Goal: Understand process/instructions

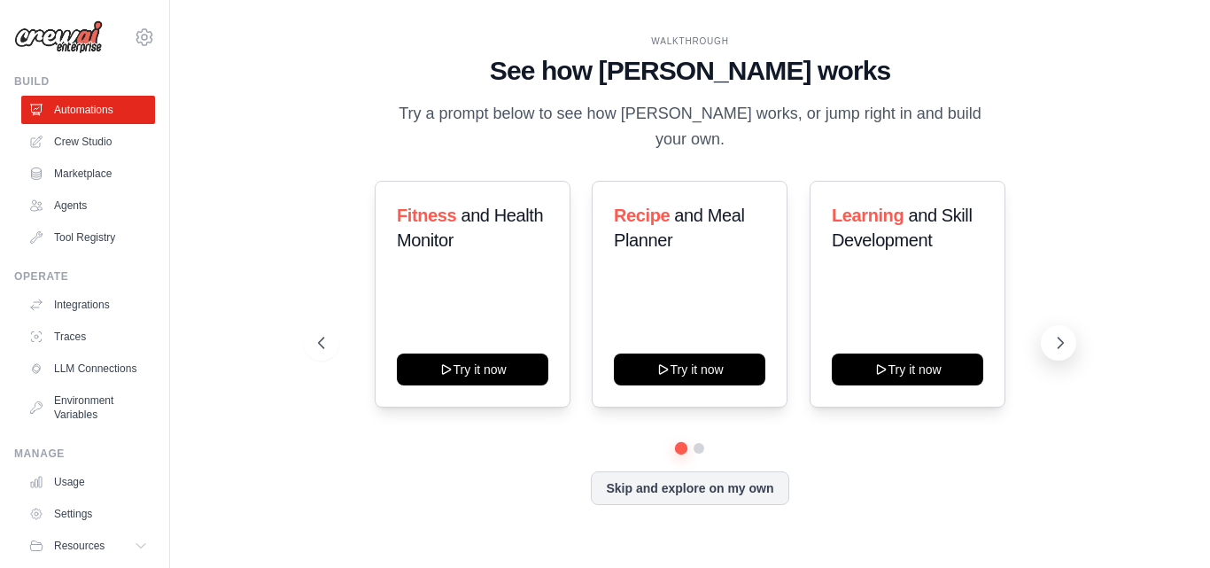
click at [1058, 334] on icon at bounding box center [1060, 343] width 18 height 18
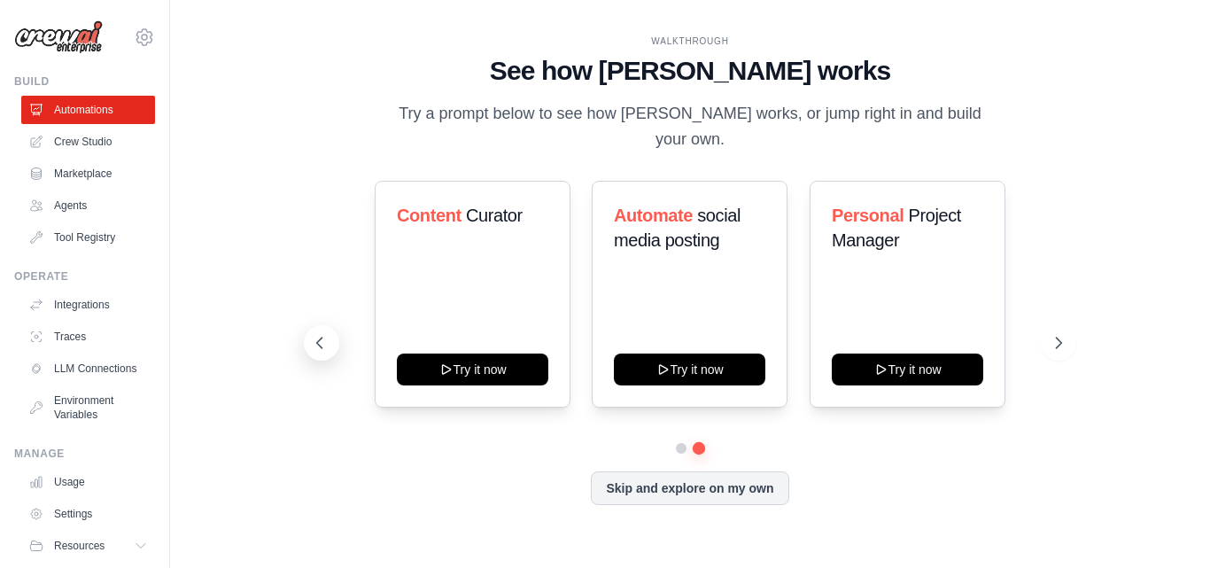
click at [325, 343] on button at bounding box center [321, 342] width 35 height 35
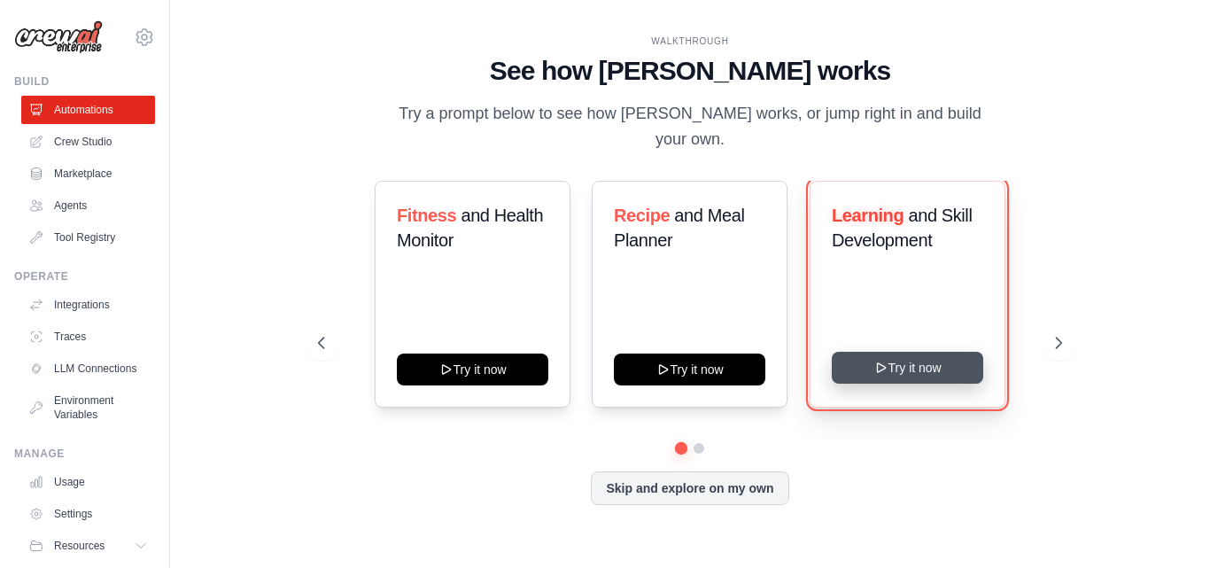
click at [961, 364] on button "Try it now" at bounding box center [907, 368] width 151 height 32
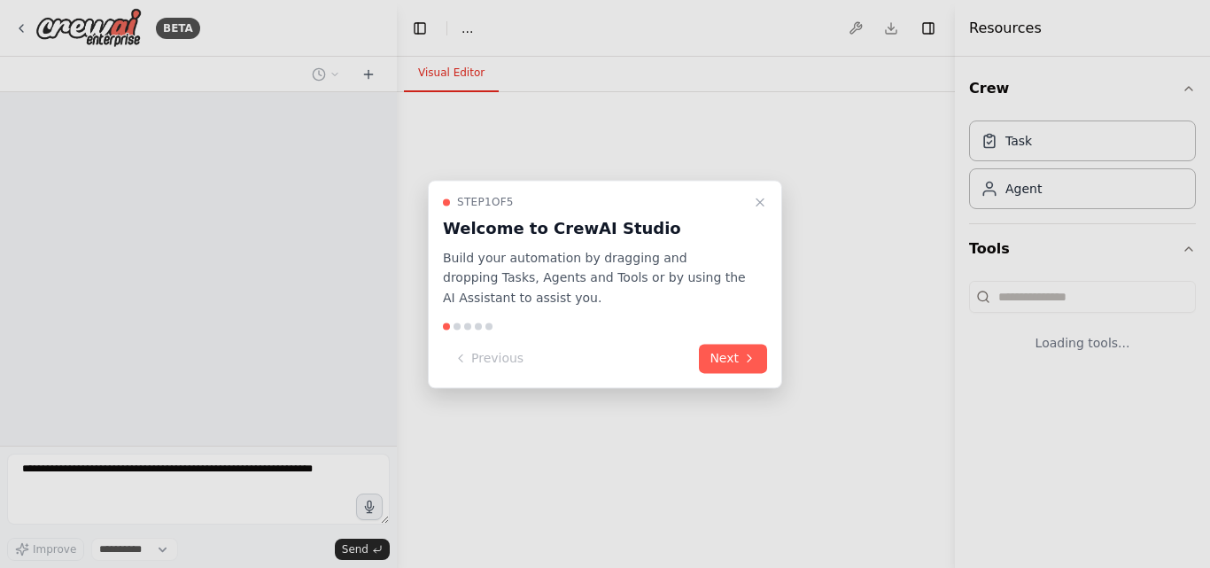
select select "****"
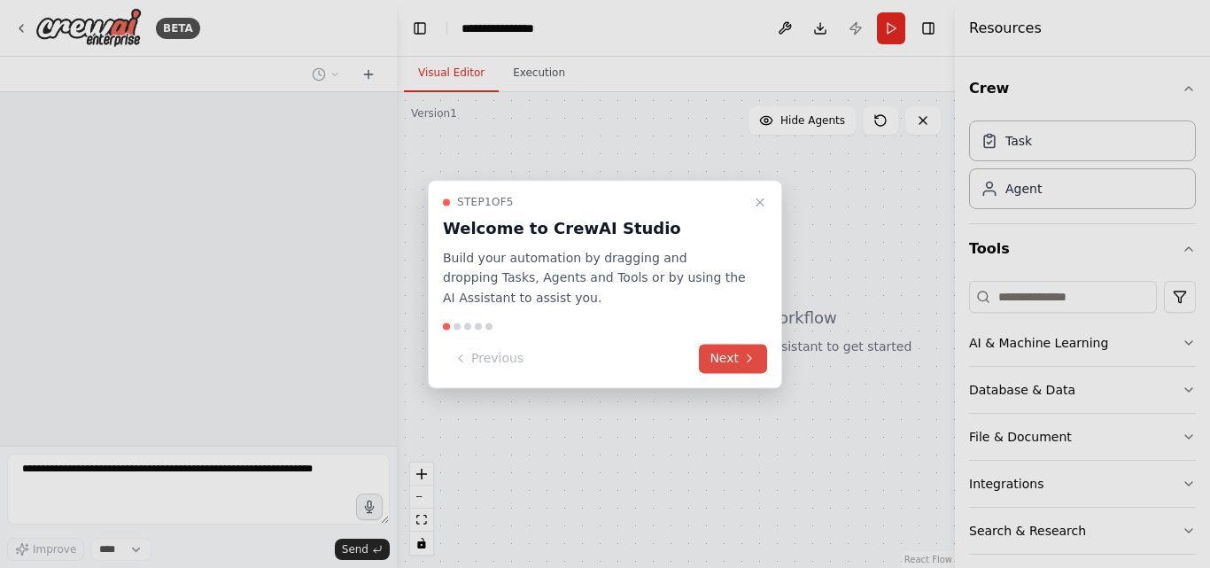
click at [745, 357] on icon at bounding box center [749, 359] width 14 height 14
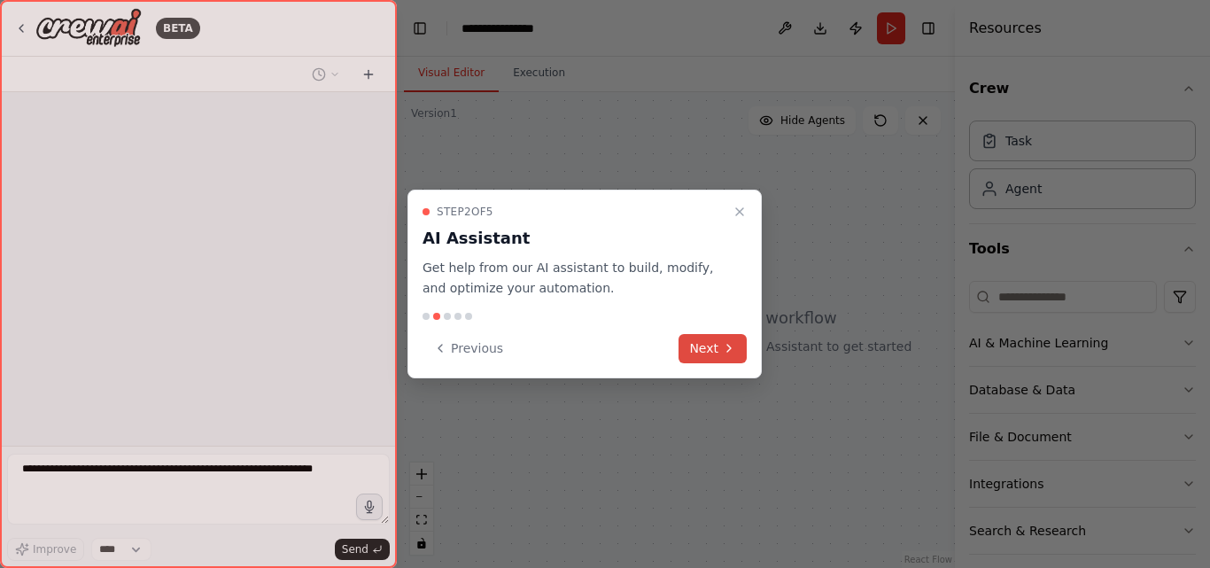
click at [732, 347] on icon at bounding box center [729, 348] width 14 height 14
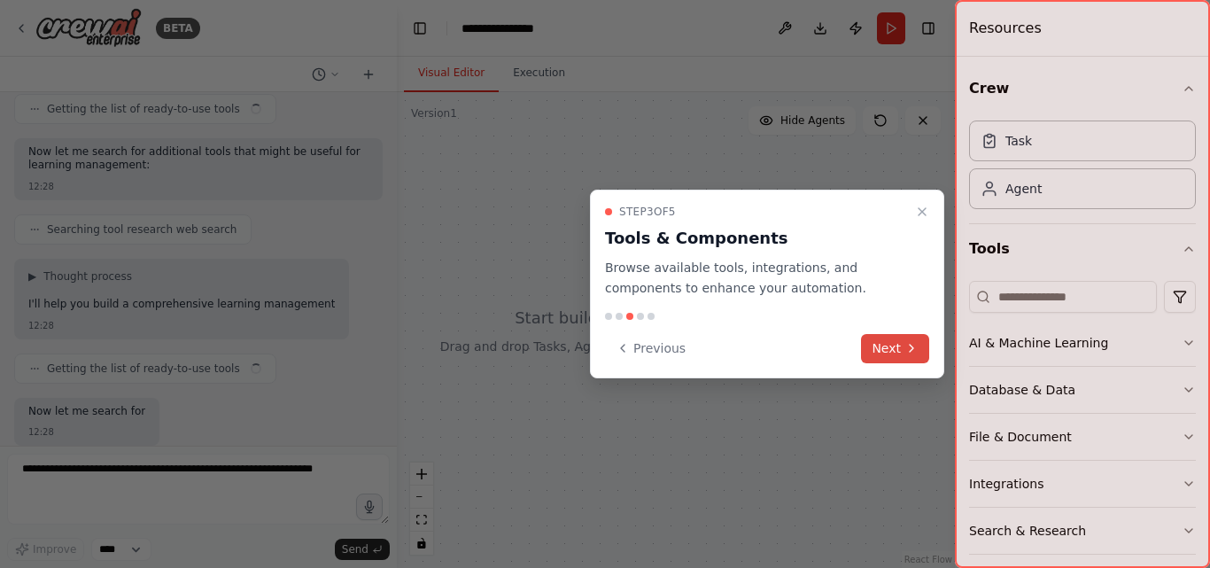
click at [885, 346] on button "Next" at bounding box center [895, 348] width 68 height 29
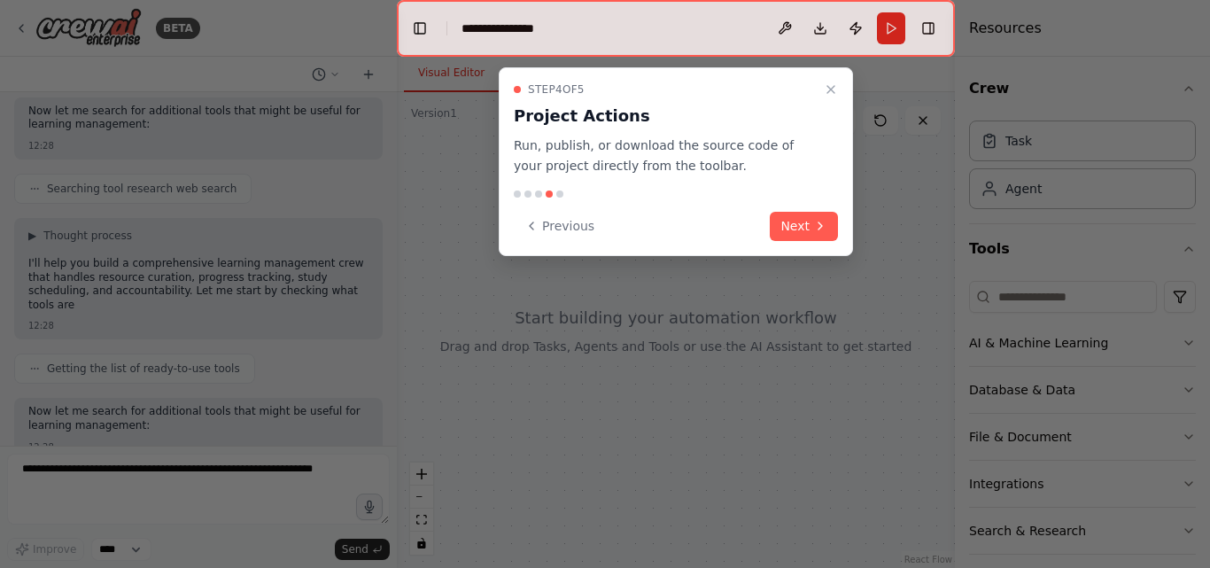
scroll to position [307, 0]
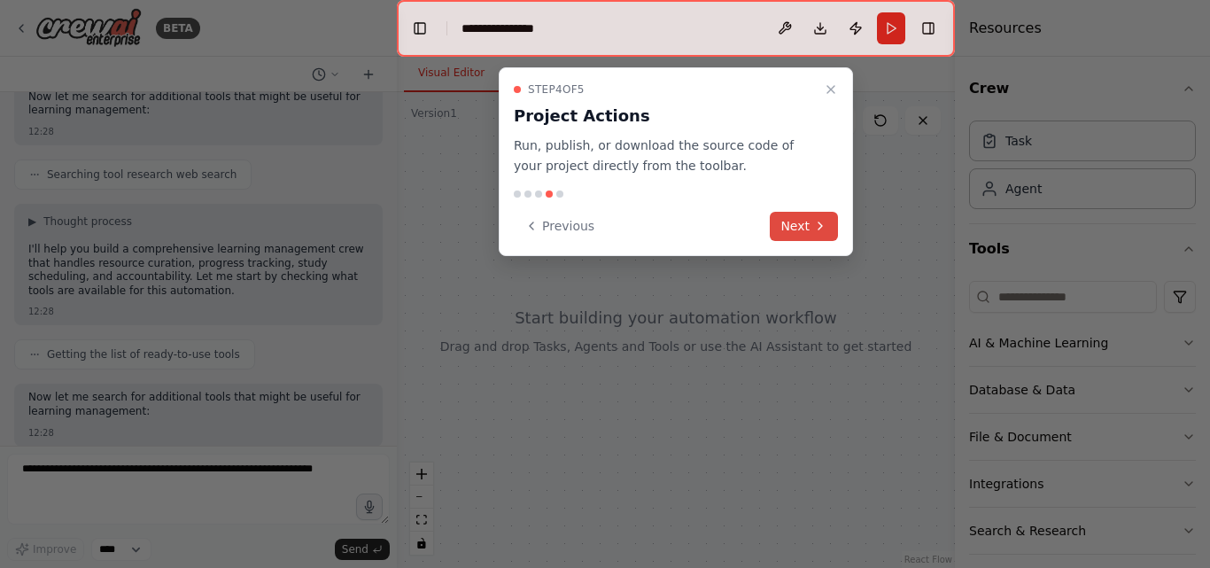
click at [808, 213] on button "Next" at bounding box center [804, 226] width 68 height 29
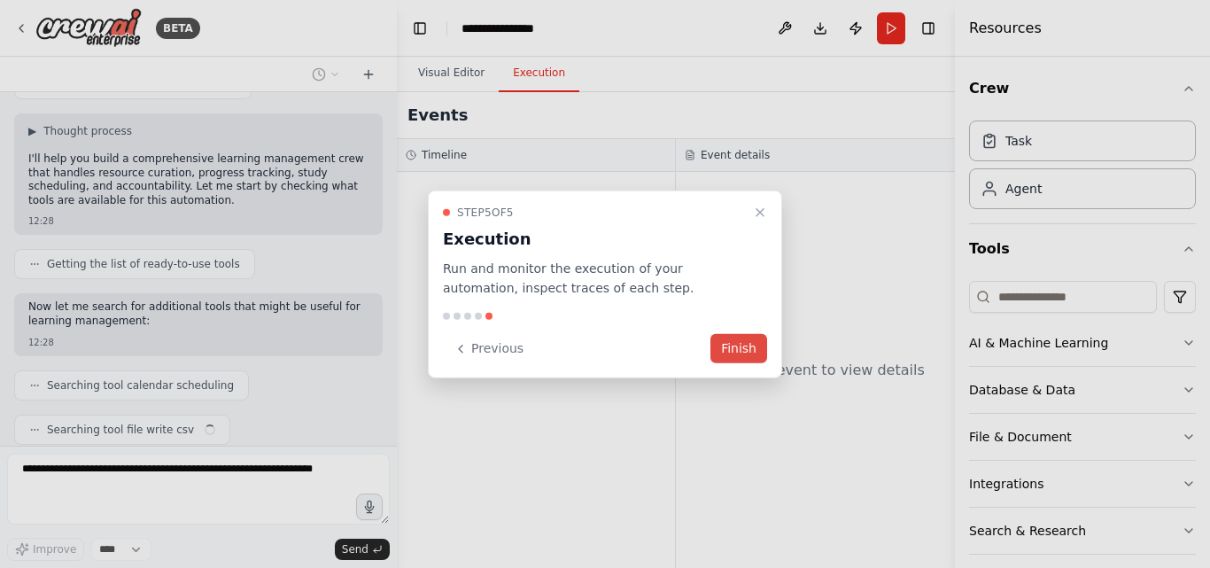
scroll to position [442, 0]
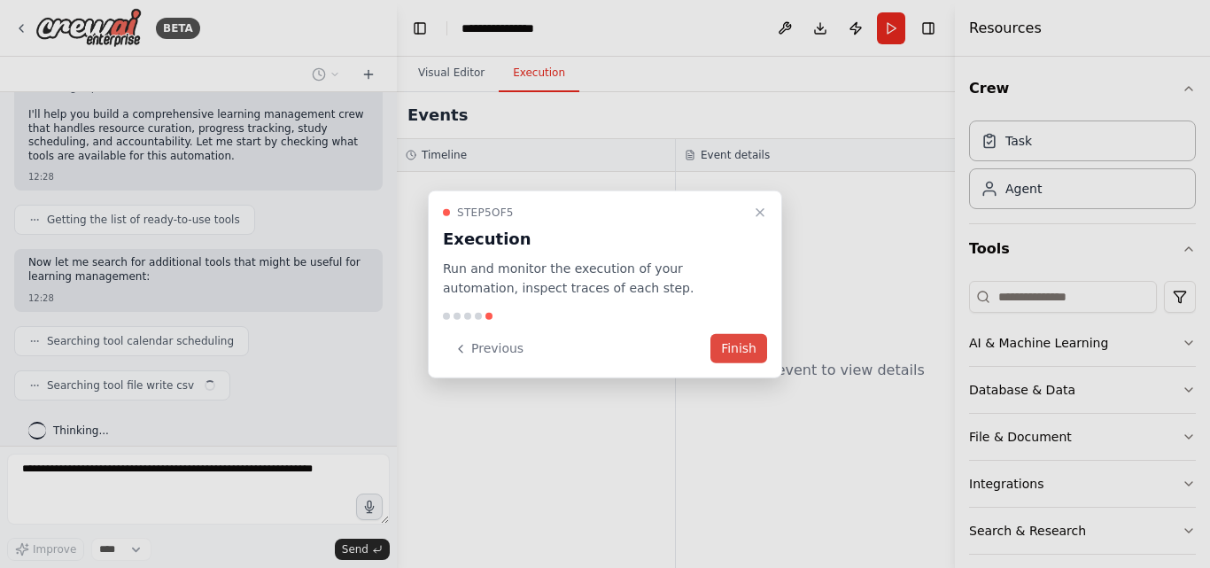
click at [732, 346] on button "Finish" at bounding box center [738, 348] width 57 height 29
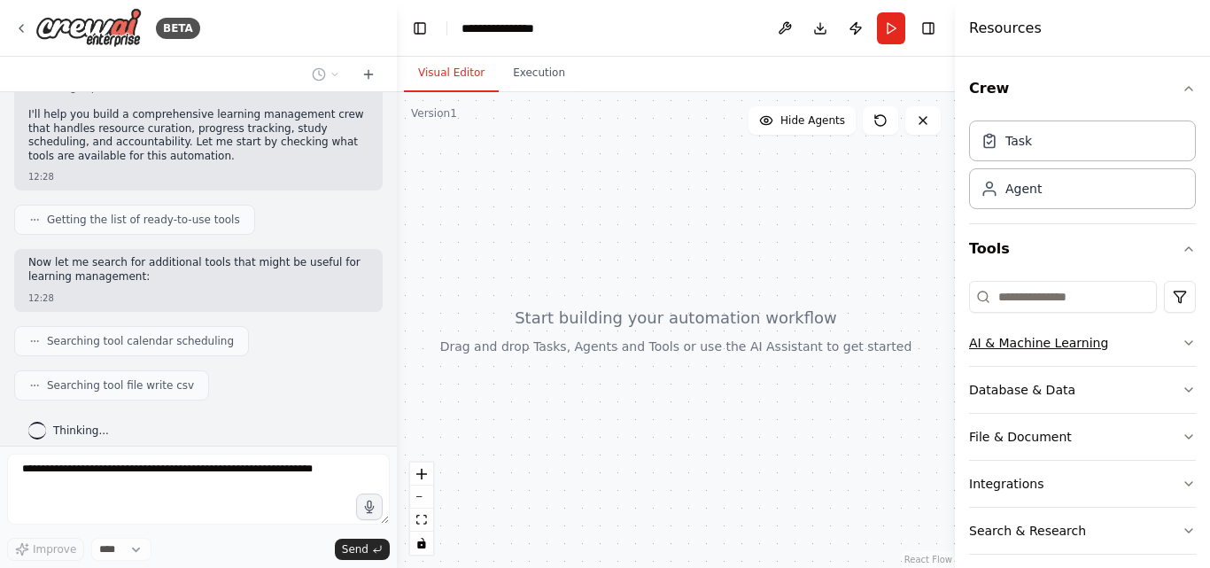
click at [1167, 340] on button "AI & Machine Learning" at bounding box center [1082, 343] width 227 height 46
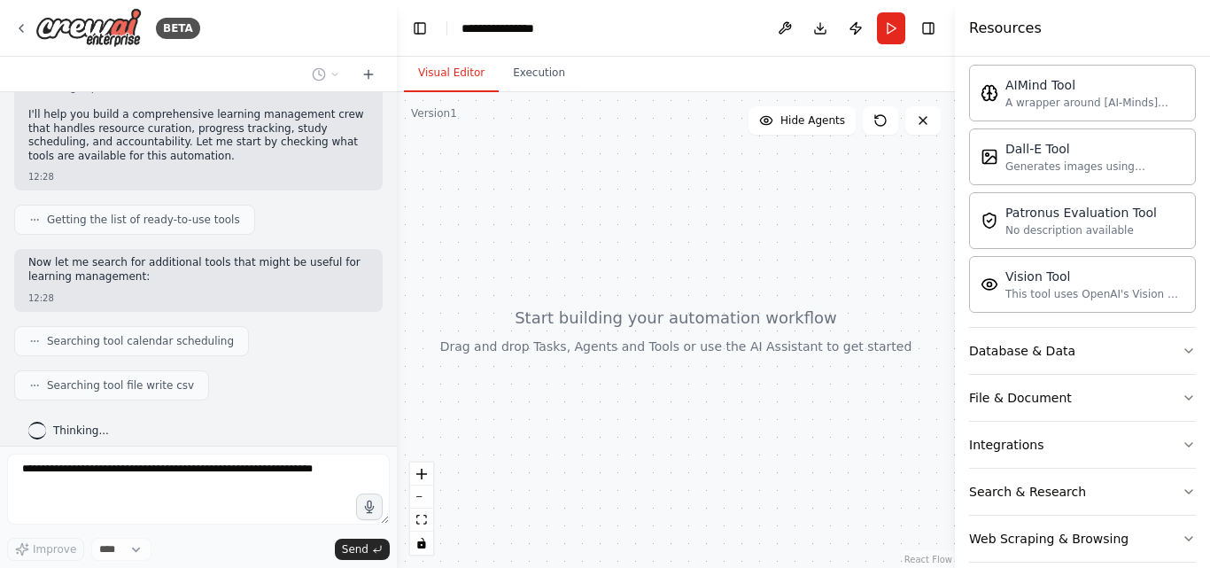
scroll to position [323, 0]
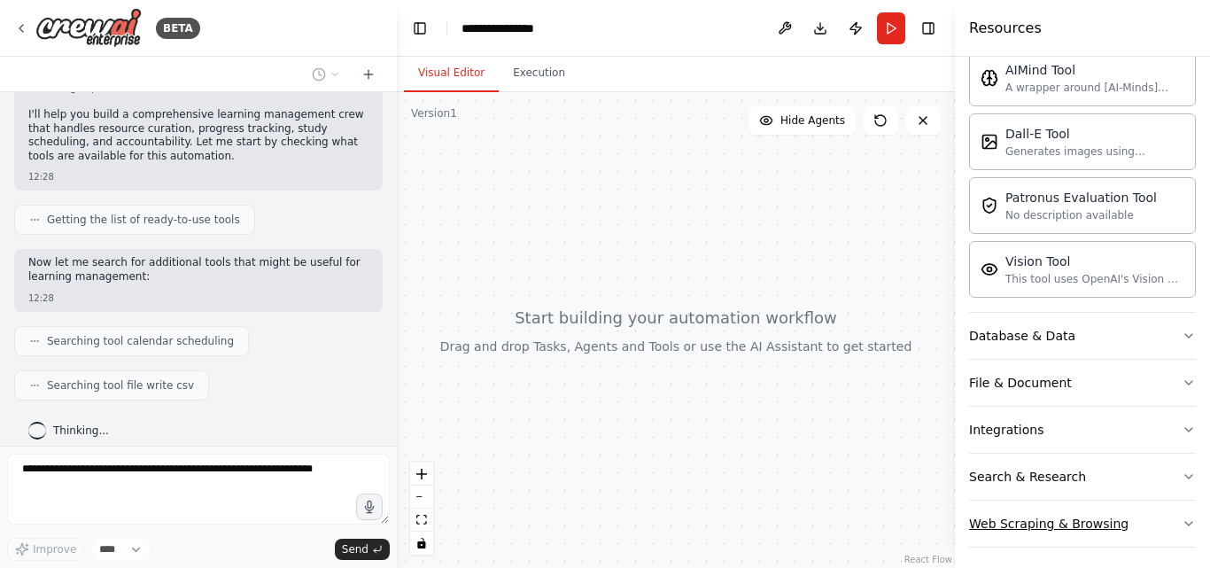
click at [1166, 519] on button "Web Scraping & Browsing" at bounding box center [1082, 523] width 227 height 46
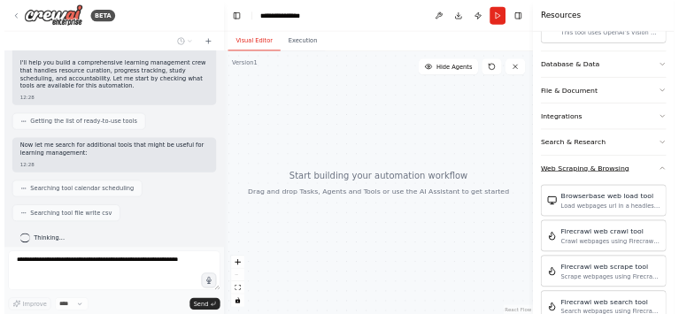
scroll to position [544, 0]
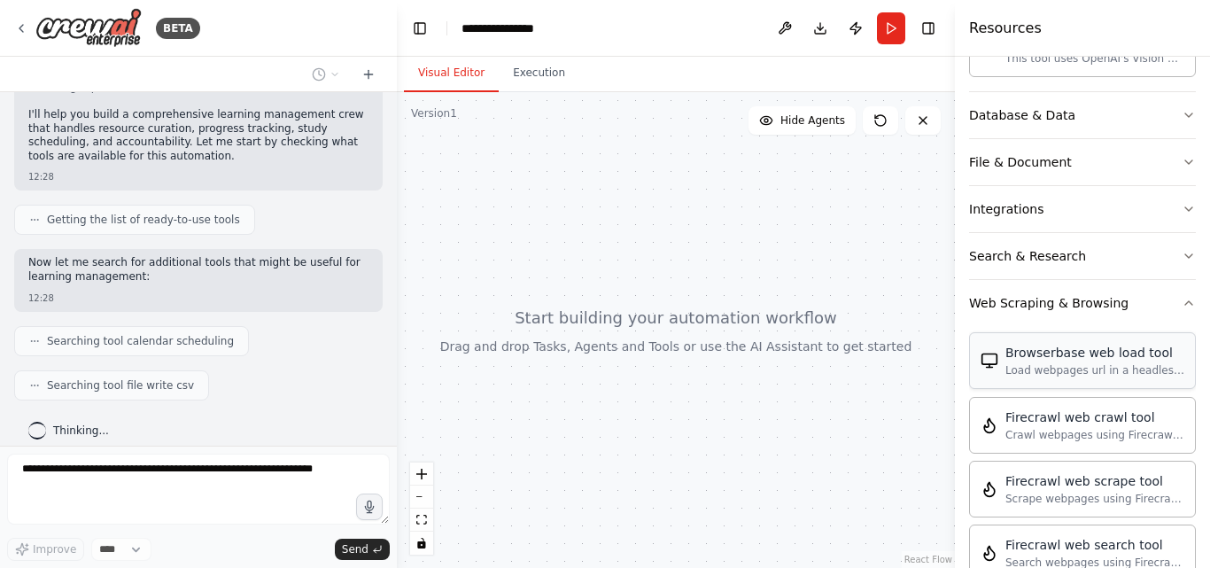
click at [1141, 368] on div "Load webpages url in a headless browser using Browserbase and return the conten…" at bounding box center [1094, 370] width 179 height 14
click at [365, 508] on div at bounding box center [198, 491] width 383 height 77
click at [525, 78] on button "Execution" at bounding box center [539, 73] width 81 height 37
